Goal: Book appointment/travel/reservation

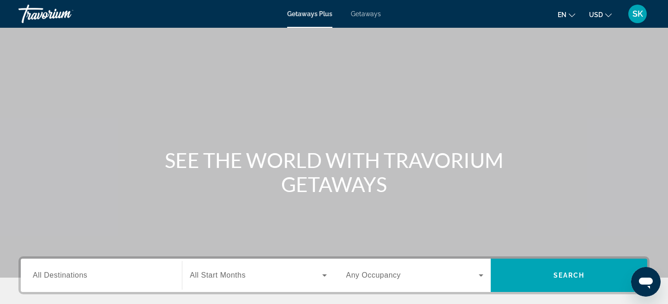
click at [380, 15] on span "Getaways" at bounding box center [366, 13] width 30 height 7
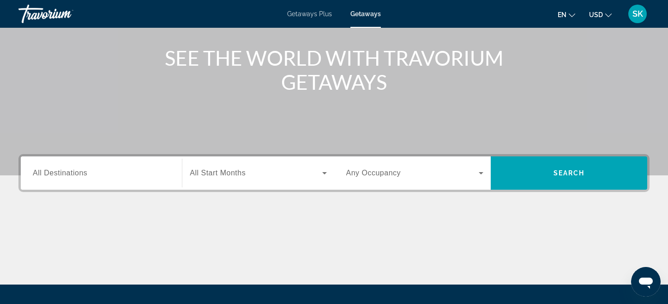
scroll to position [131, 0]
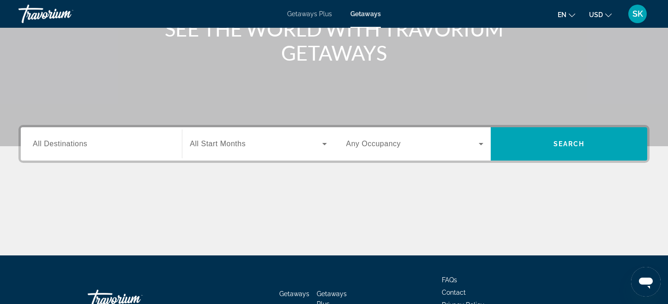
click at [54, 145] on span "All Destinations" at bounding box center [60, 144] width 55 height 8
click at [54, 145] on input "Destination All Destinations" at bounding box center [101, 144] width 137 height 11
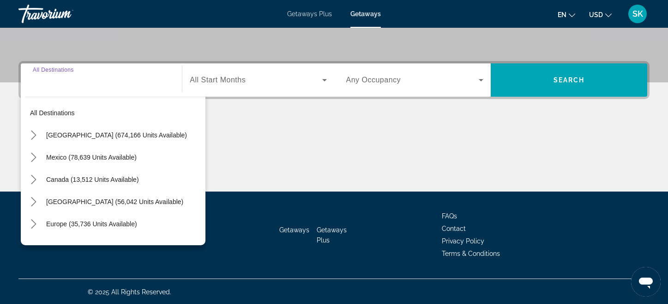
scroll to position [196, 0]
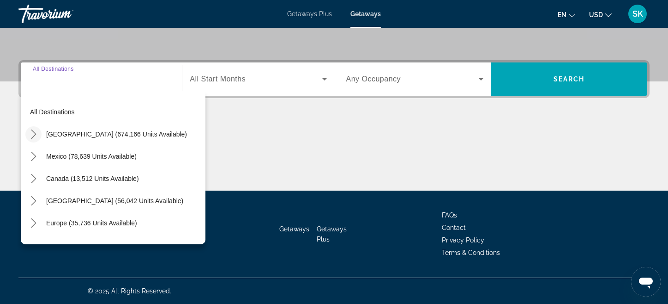
click at [33, 137] on icon "Toggle United States (674,166 units available) submenu" at bounding box center [33, 133] width 9 height 9
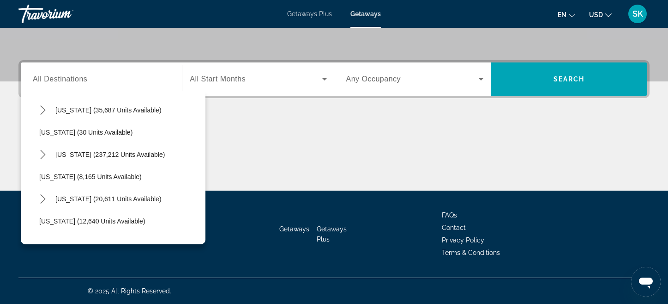
scroll to position [123, 0]
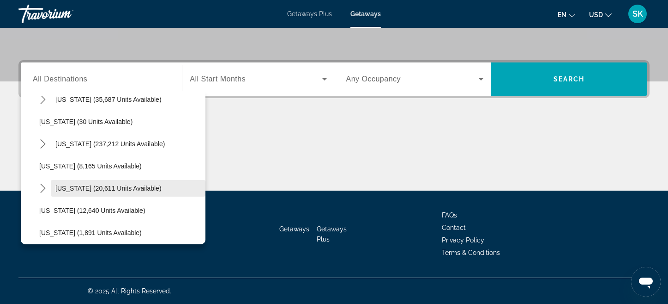
click at [78, 189] on span "Hawaii (20,611 units available)" at bounding box center [108, 187] width 106 height 7
type input "**********"
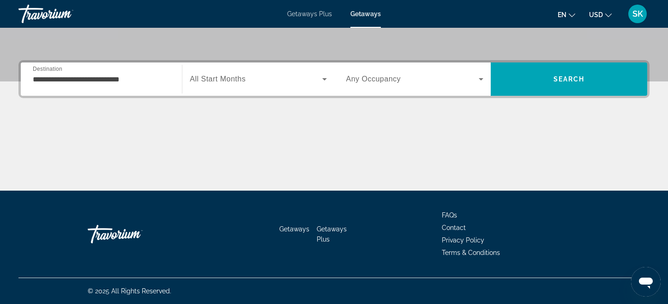
click at [225, 78] on span "All Start Months" at bounding box center [218, 79] width 56 height 8
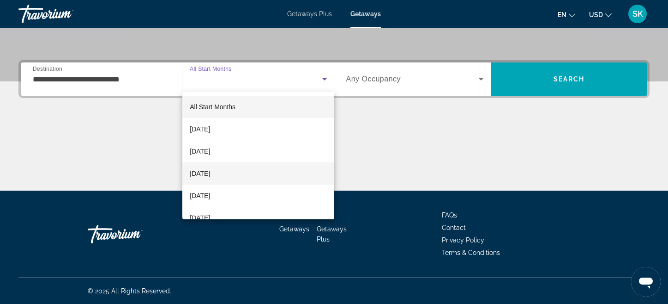
click at [210, 177] on span "December 2025" at bounding box center [200, 173] width 20 height 11
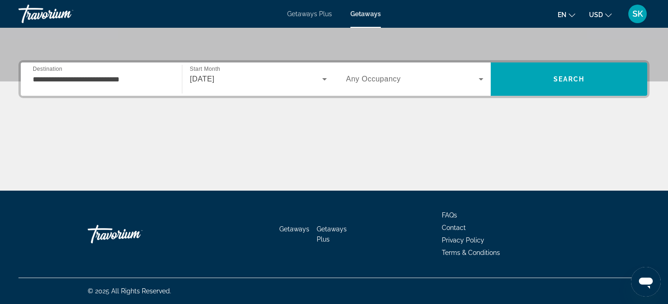
click at [426, 86] on div "Search widget" at bounding box center [414, 79] width 137 height 26
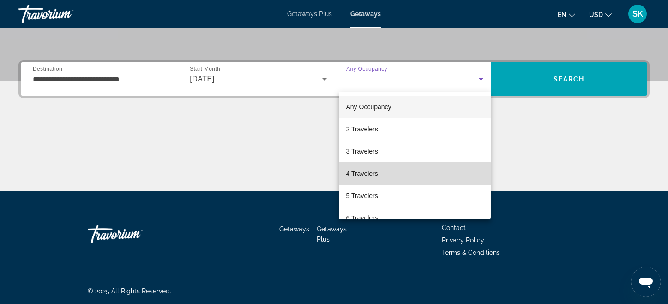
click at [378, 177] on mat-option "4 Travelers" at bounding box center [415, 173] width 152 height 22
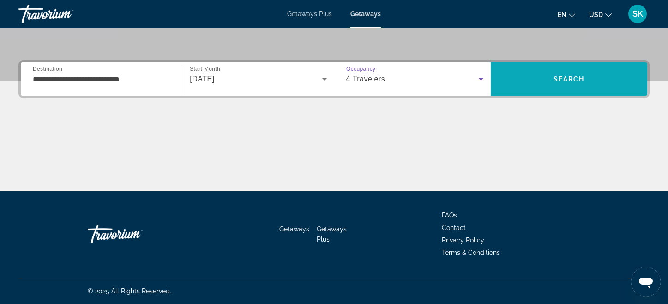
click at [580, 78] on span "Search" at bounding box center [569, 78] width 31 height 7
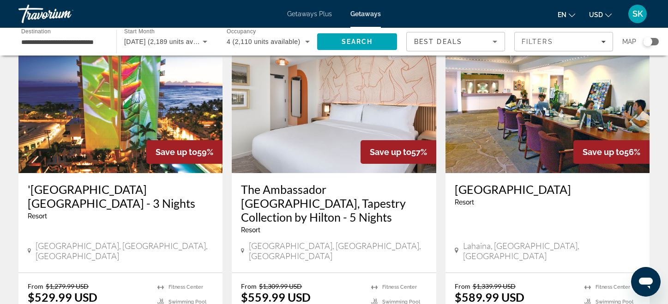
scroll to position [781, 0]
click at [529, 93] on img "Main content" at bounding box center [548, 98] width 204 height 148
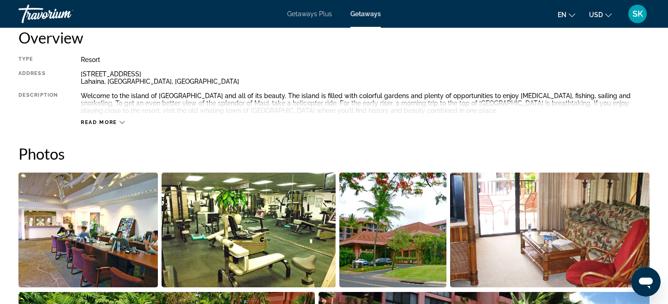
scroll to position [356, 0]
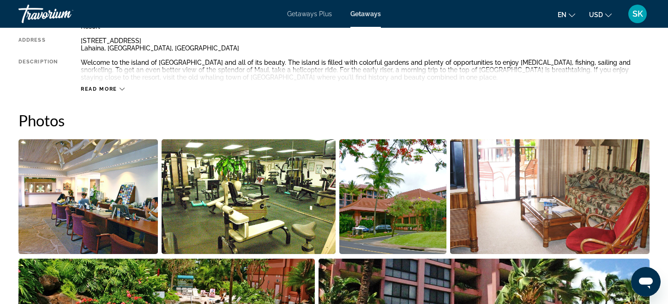
click at [365, 214] on img "Open full-screen image slider" at bounding box center [393, 196] width 107 height 115
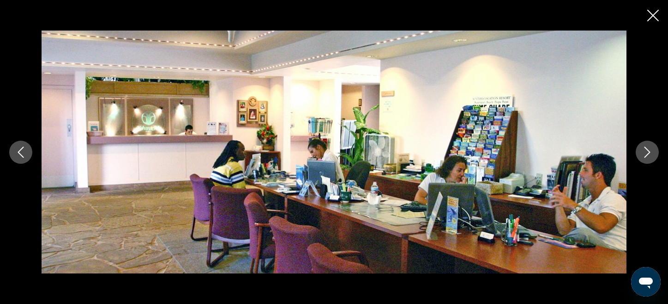
click at [649, 146] on icon "Next image" at bounding box center [647, 151] width 11 height 11
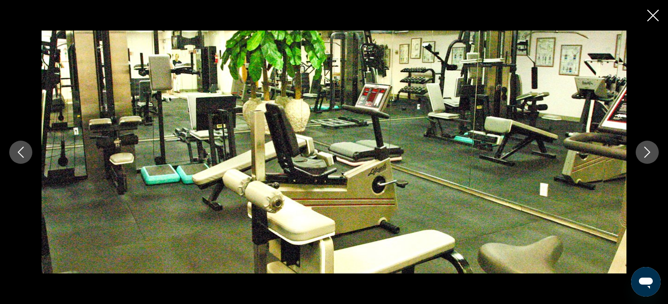
click at [649, 146] on icon "Next image" at bounding box center [647, 151] width 11 height 11
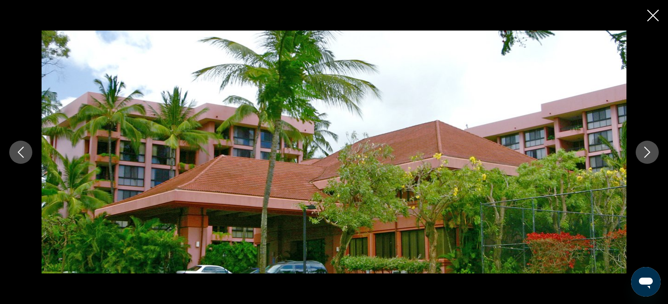
click at [649, 146] on icon "Next image" at bounding box center [647, 151] width 11 height 11
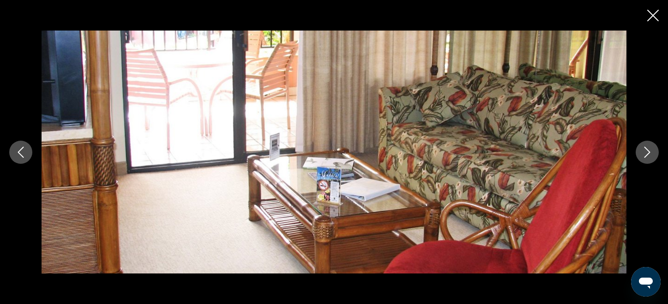
click at [649, 146] on icon "Next image" at bounding box center [647, 151] width 11 height 11
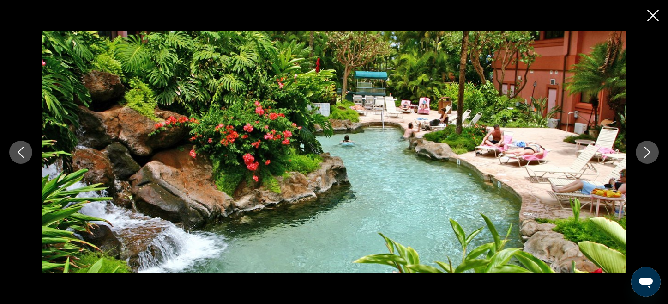
click at [649, 146] on icon "Next image" at bounding box center [647, 151] width 11 height 11
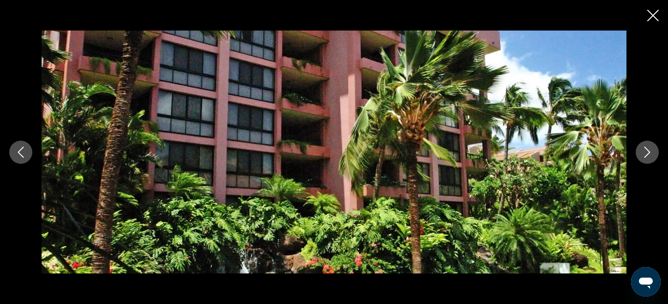
click at [649, 146] on icon "Next image" at bounding box center [647, 151] width 11 height 11
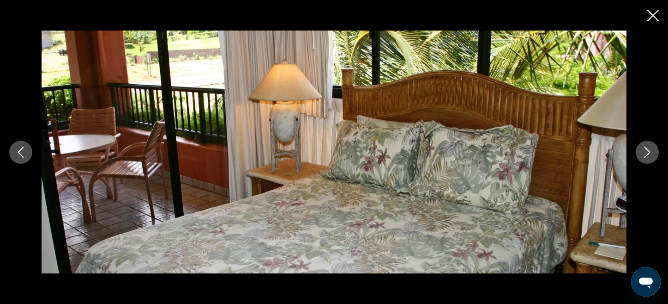
click at [653, 14] on icon "Close slideshow" at bounding box center [654, 16] width 12 height 12
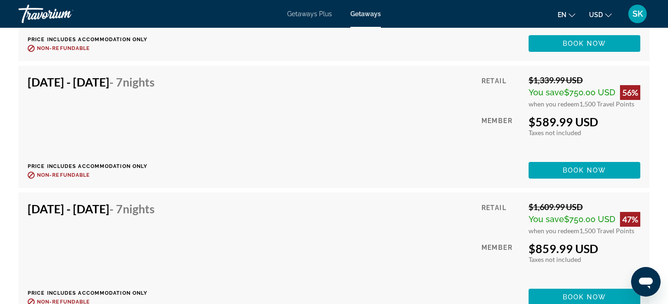
scroll to position [1862, 0]
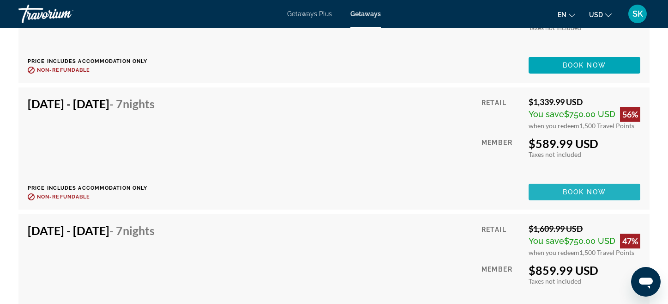
click at [588, 190] on span "Book now" at bounding box center [585, 191] width 44 height 7
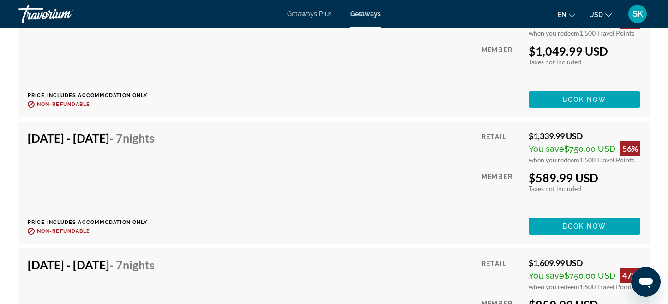
scroll to position [2591, 0]
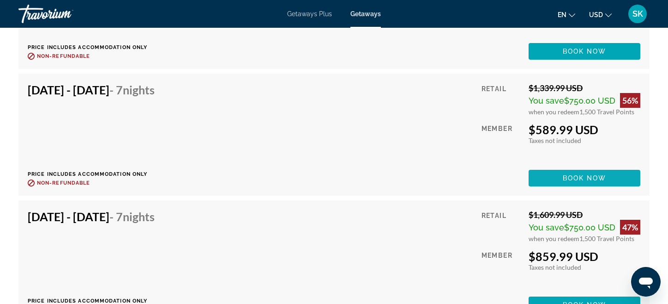
click at [570, 176] on span "Book now" at bounding box center [585, 177] width 44 height 7
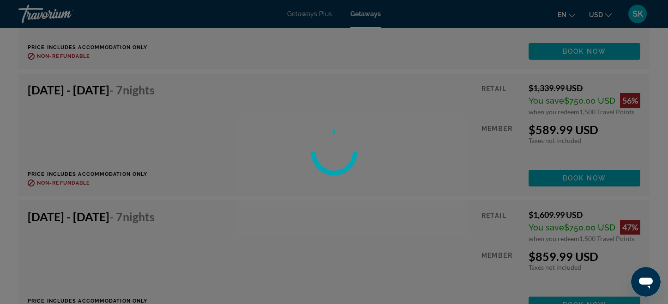
click at [378, 181] on div at bounding box center [334, 152] width 668 height 304
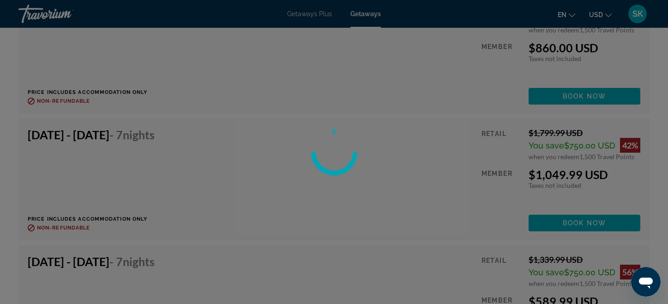
scroll to position [2404, 0]
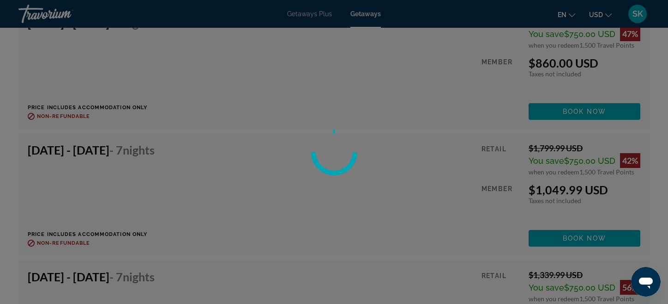
click at [347, 170] on icon at bounding box center [334, 152] width 58 height 58
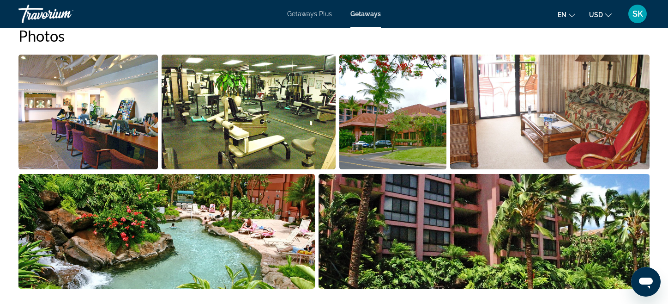
scroll to position [442, 0]
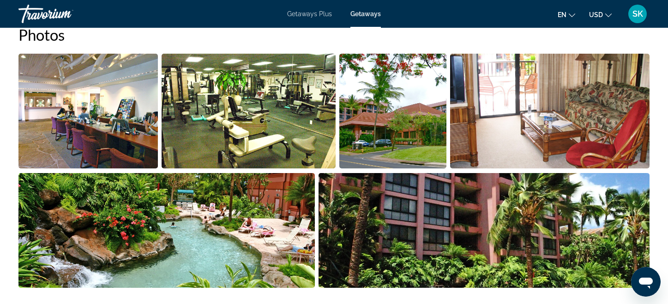
click at [408, 214] on img "Open full-screen image slider" at bounding box center [484, 230] width 331 height 115
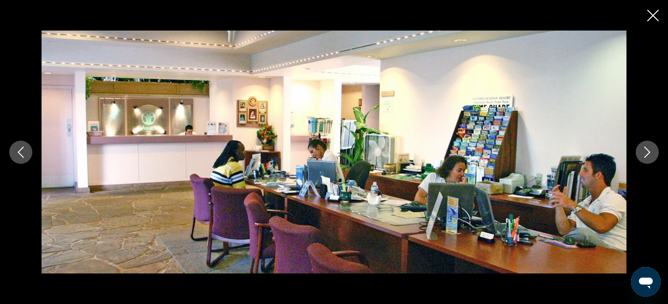
click at [654, 154] on button "Next image" at bounding box center [647, 151] width 23 height 23
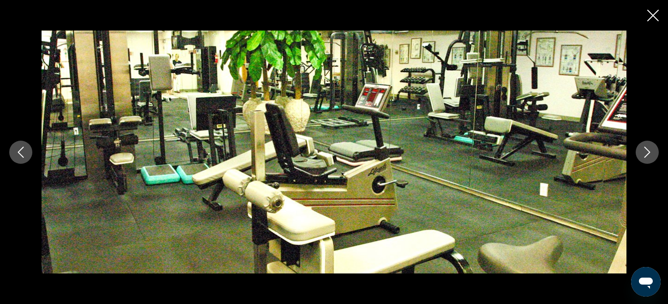
click at [654, 154] on button "Next image" at bounding box center [647, 151] width 23 height 23
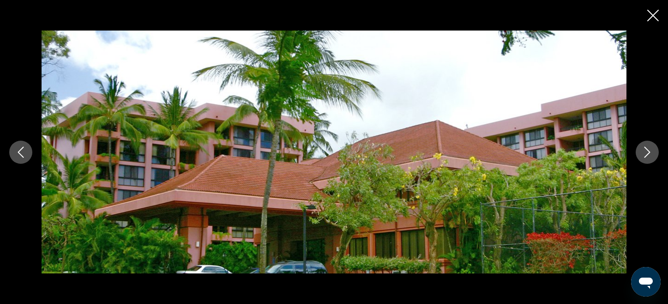
click at [654, 154] on button "Next image" at bounding box center [647, 151] width 23 height 23
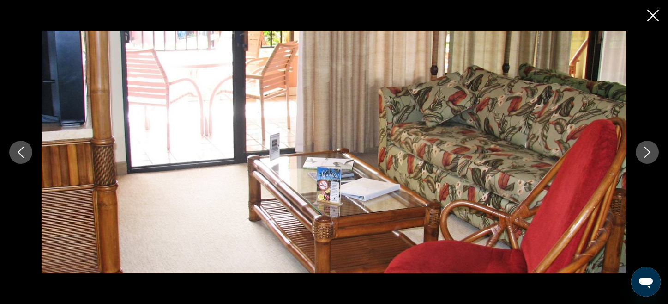
click at [654, 154] on button "Next image" at bounding box center [647, 151] width 23 height 23
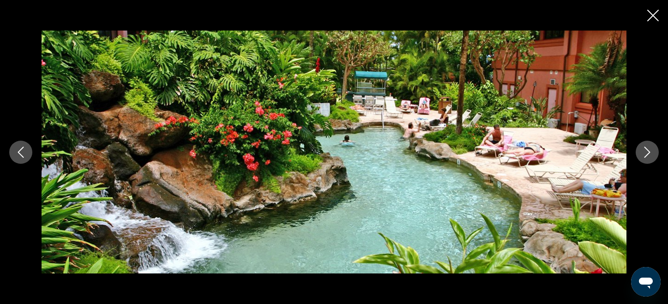
click at [654, 154] on button "Next image" at bounding box center [647, 151] width 23 height 23
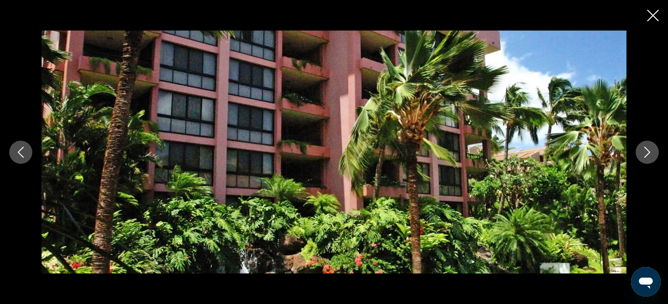
click at [654, 154] on button "Next image" at bounding box center [647, 151] width 23 height 23
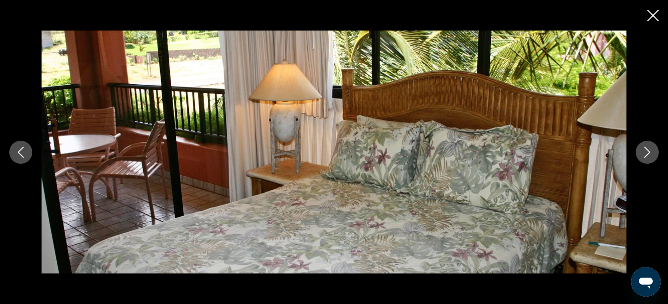
click at [654, 154] on button "Next image" at bounding box center [647, 151] width 23 height 23
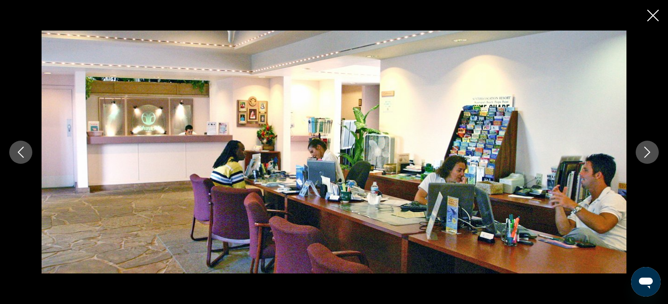
click at [654, 154] on button "Next image" at bounding box center [647, 151] width 23 height 23
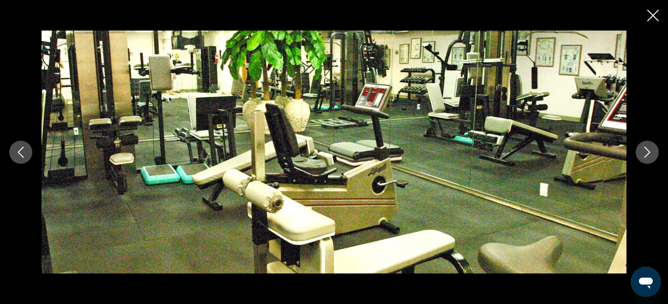
click at [650, 18] on icon "Close slideshow" at bounding box center [654, 16] width 12 height 12
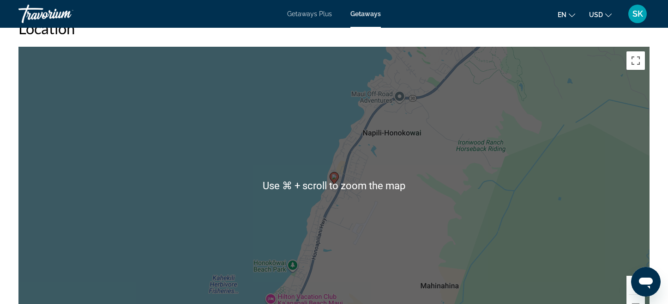
scroll to position [1250, 0]
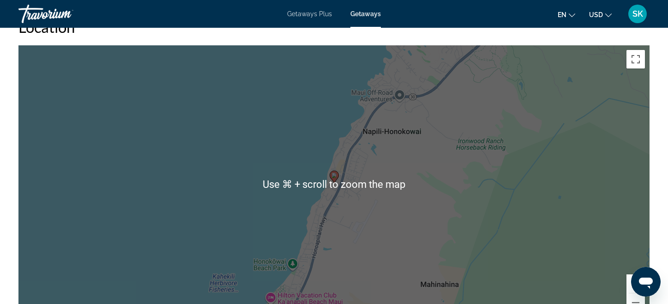
click at [440, 196] on div "To activate drag with keyboard, press Alt + Enter. Once in keyboard drag state,…" at bounding box center [334, 183] width 632 height 277
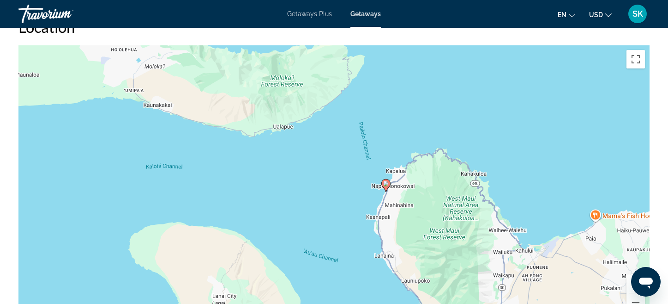
drag, startPoint x: 434, startPoint y: 260, endPoint x: 416, endPoint y: 232, distance: 33.4
click at [416, 232] on div "To activate drag with keyboard, press Alt + Enter. Once in keyboard drag state,…" at bounding box center [334, 183] width 632 height 277
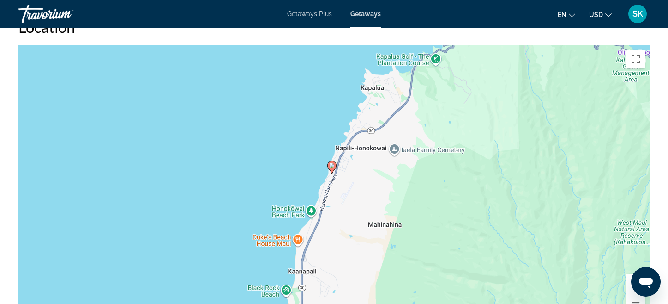
drag, startPoint x: 311, startPoint y: 182, endPoint x: 348, endPoint y: 285, distance: 108.7
click at [348, 285] on div "To activate drag with keyboard, press Alt + Enter. Once in keyboard drag state,…" at bounding box center [334, 183] width 632 height 277
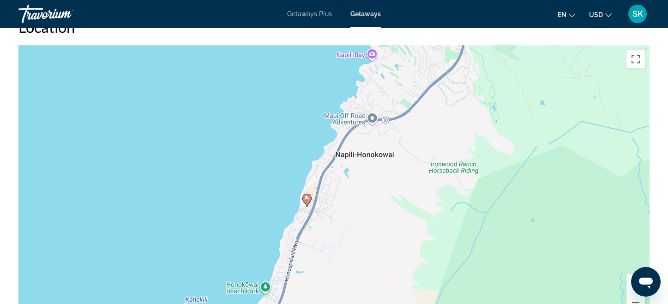
drag, startPoint x: 389, startPoint y: 220, endPoint x: 380, endPoint y: 364, distance: 143.9
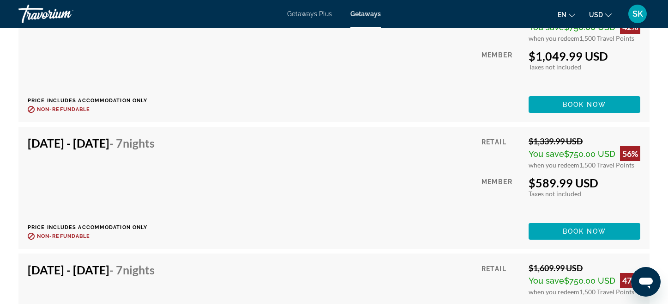
scroll to position [2539, 0]
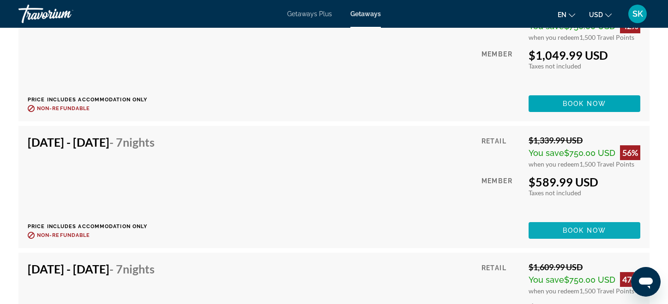
click at [548, 231] on span "Main content" at bounding box center [585, 230] width 112 height 22
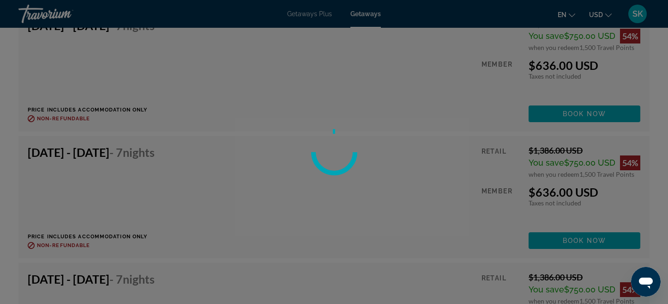
scroll to position [3246, 0]
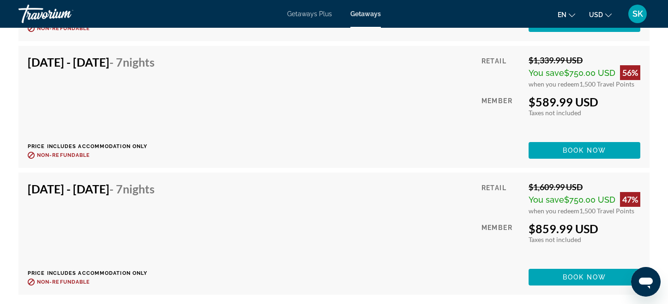
scroll to position [2619, 0]
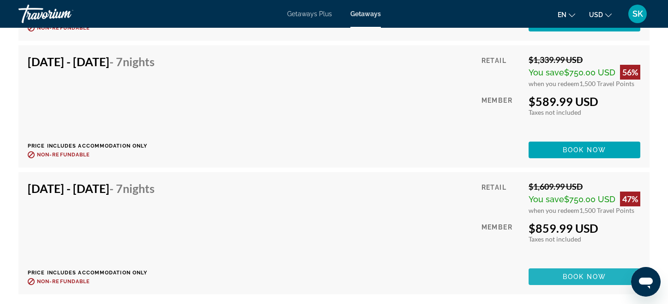
click at [598, 277] on span "Book now" at bounding box center [585, 276] width 44 height 7
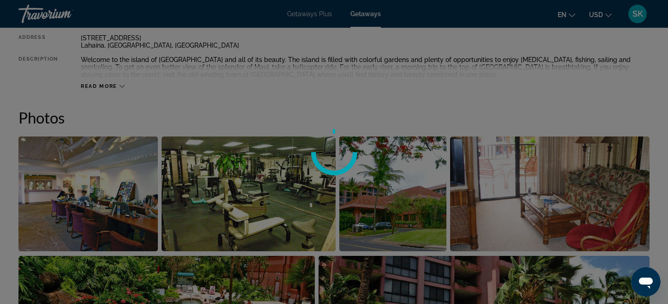
scroll to position [0, 0]
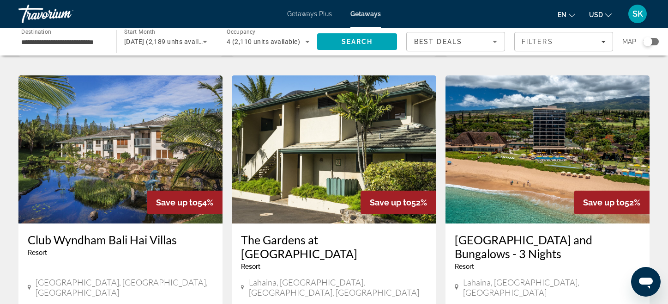
scroll to position [1091, 0]
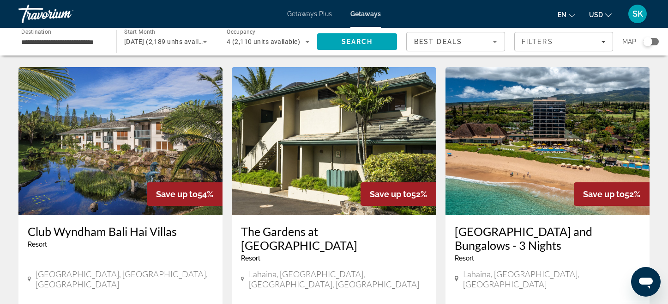
click at [557, 130] on img "Main content" at bounding box center [548, 141] width 204 height 148
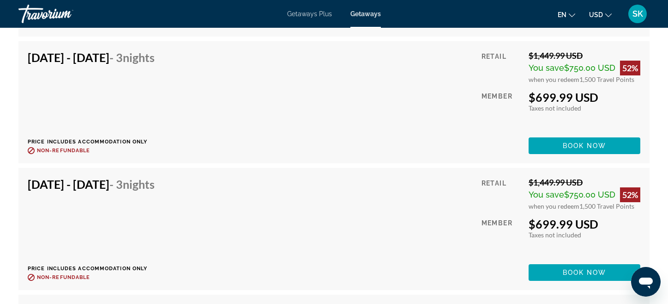
scroll to position [2276, 0]
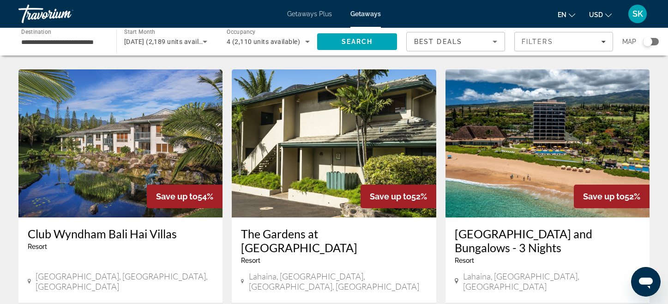
scroll to position [1089, 0]
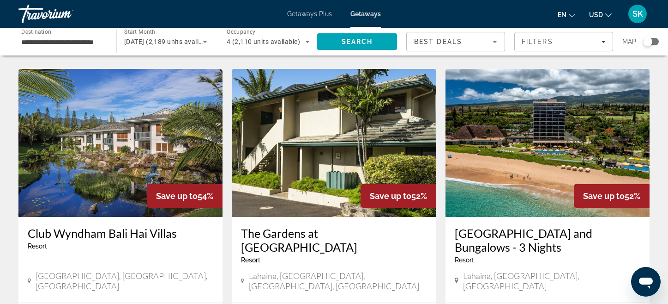
click at [321, 148] on img "Main content" at bounding box center [334, 143] width 204 height 148
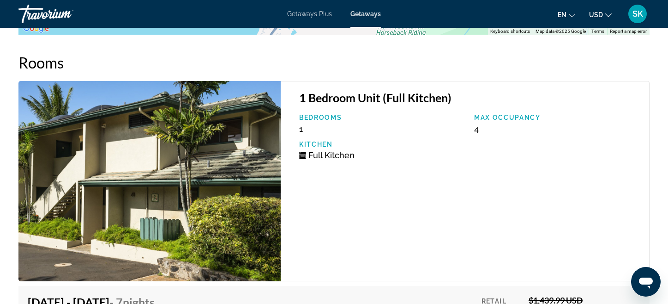
scroll to position [1592, 0]
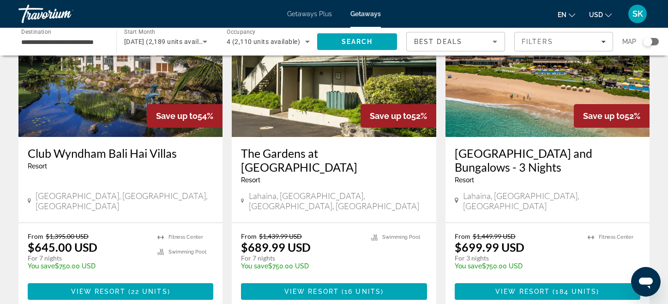
scroll to position [1161, 0]
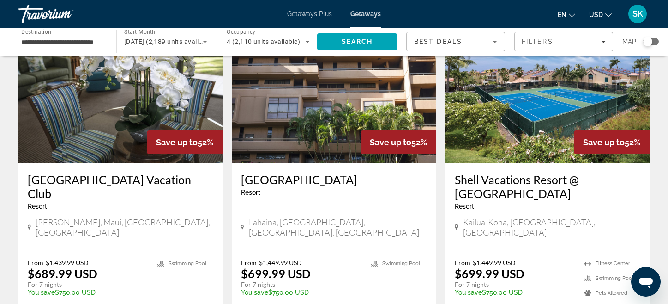
scroll to position [72, 0]
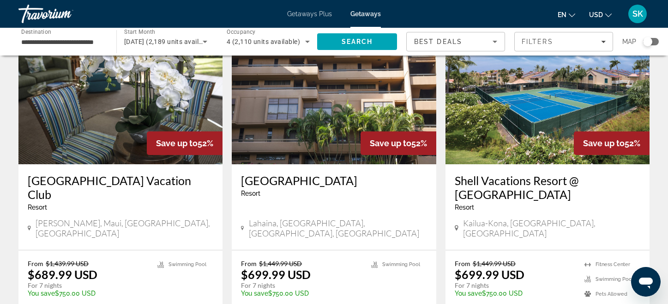
click at [125, 124] on img "Main content" at bounding box center [120, 90] width 204 height 148
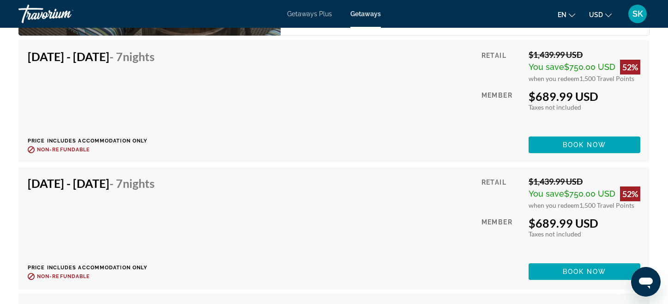
scroll to position [1841, 0]
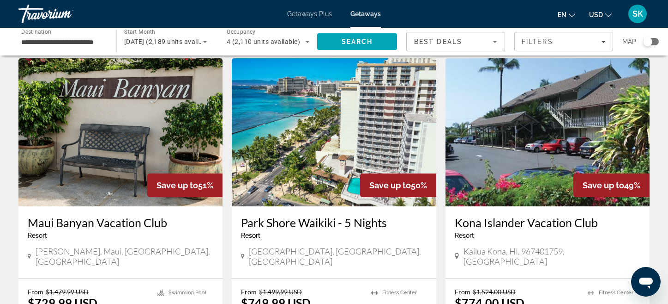
scroll to position [375, 0]
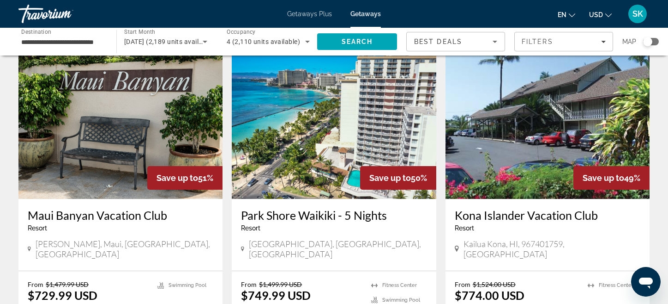
click at [112, 127] on img "Main content" at bounding box center [120, 125] width 204 height 148
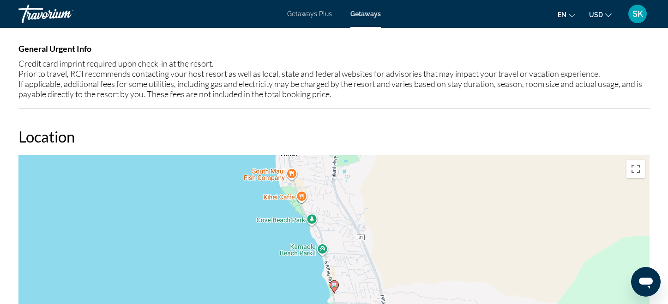
scroll to position [1144, 0]
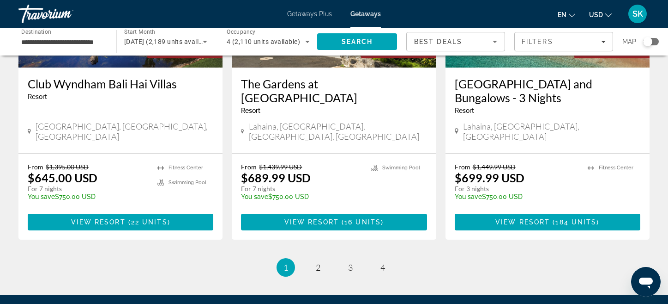
scroll to position [1274, 0]
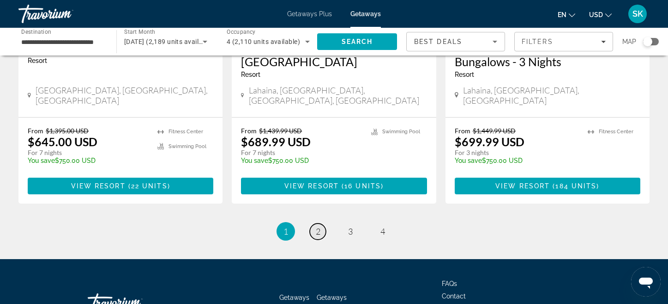
click at [321, 223] on link "page 2" at bounding box center [318, 231] width 16 height 16
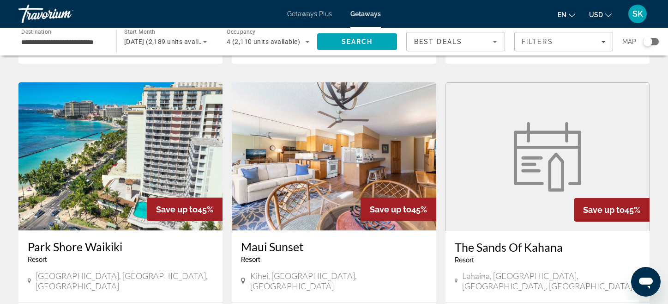
scroll to position [1027, 0]
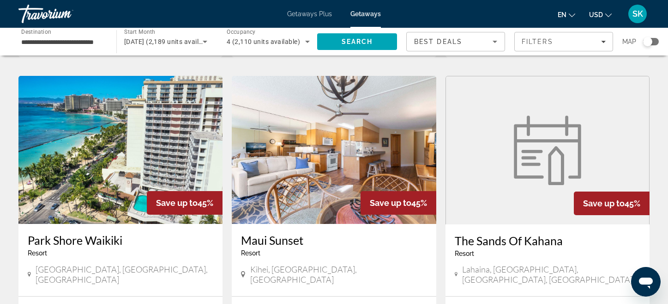
click at [328, 117] on img "Main content" at bounding box center [334, 150] width 204 height 148
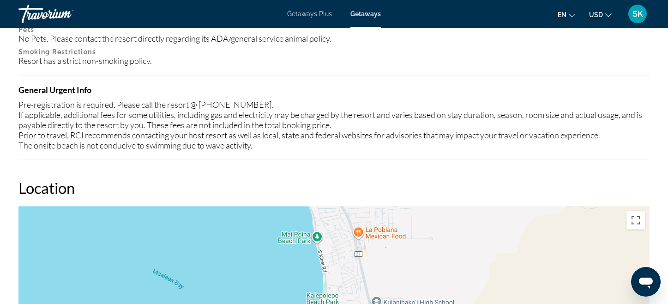
scroll to position [1030, 0]
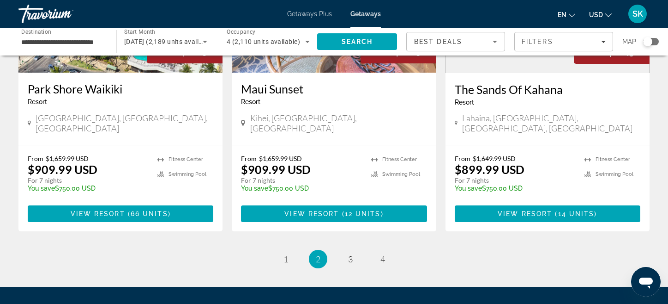
scroll to position [1181, 0]
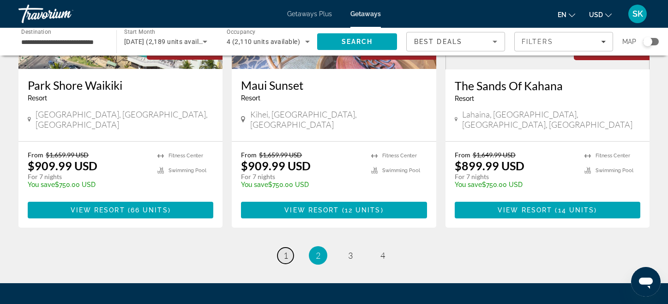
click at [286, 250] on span "1" at bounding box center [286, 255] width 5 height 10
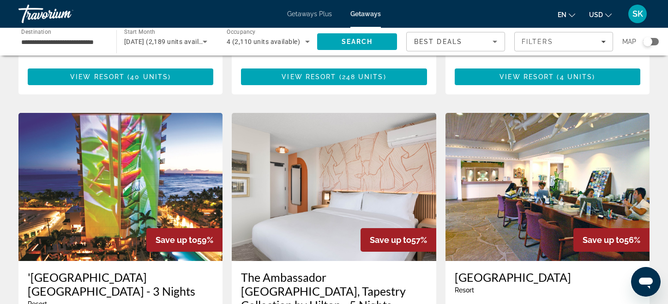
scroll to position [692, 0]
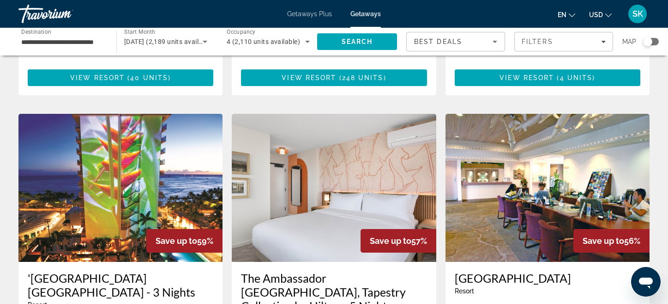
click at [503, 131] on img "Main content" at bounding box center [548, 188] width 204 height 148
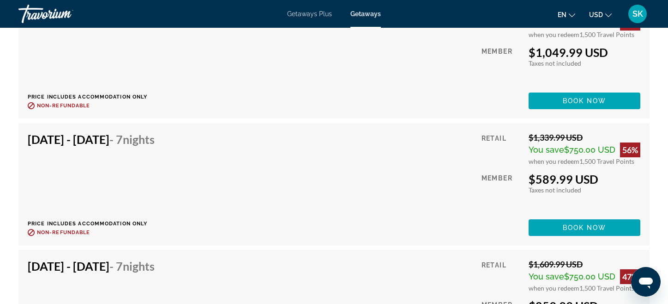
scroll to position [1835, 0]
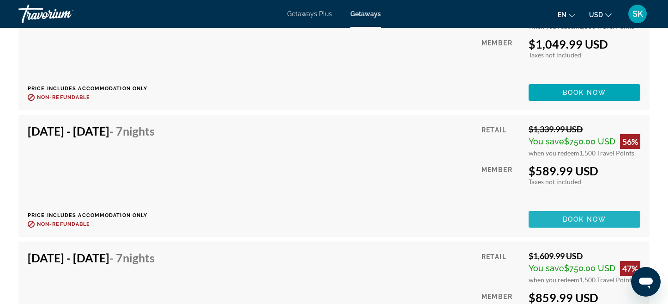
click at [577, 218] on span "Book now" at bounding box center [585, 218] width 44 height 7
